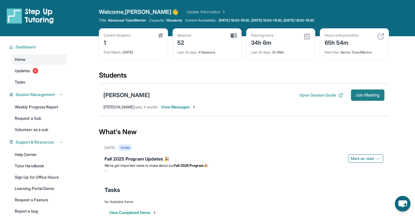
click at [362, 94] on span "Join Meeting" at bounding box center [367, 94] width 24 height 3
